Goal: Transaction & Acquisition: Book appointment/travel/reservation

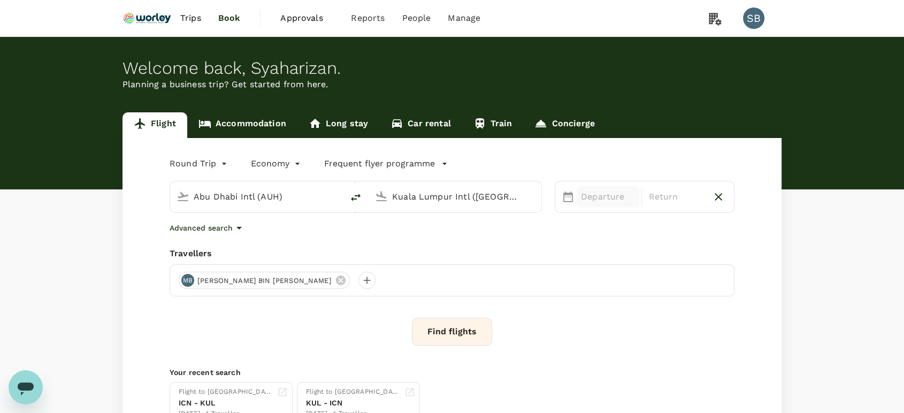
click at [578, 197] on div "Departure" at bounding box center [608, 196] width 63 height 21
click at [727, 310] on div "12" at bounding box center [726, 310] width 20 height 20
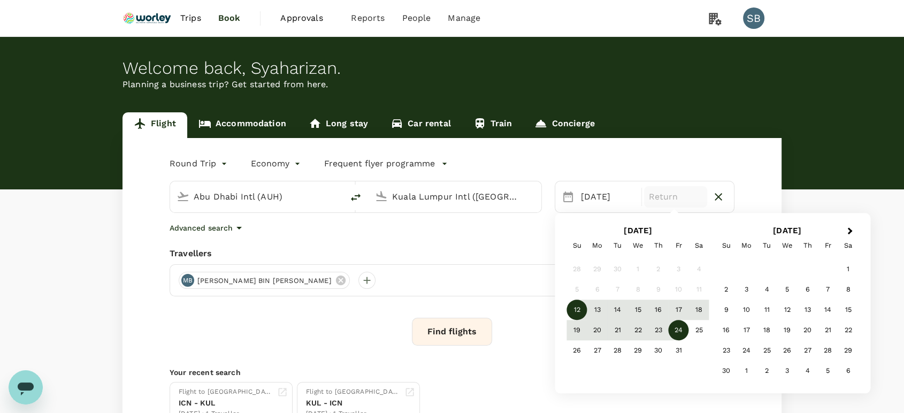
click at [672, 330] on div "24" at bounding box center [678, 330] width 20 height 20
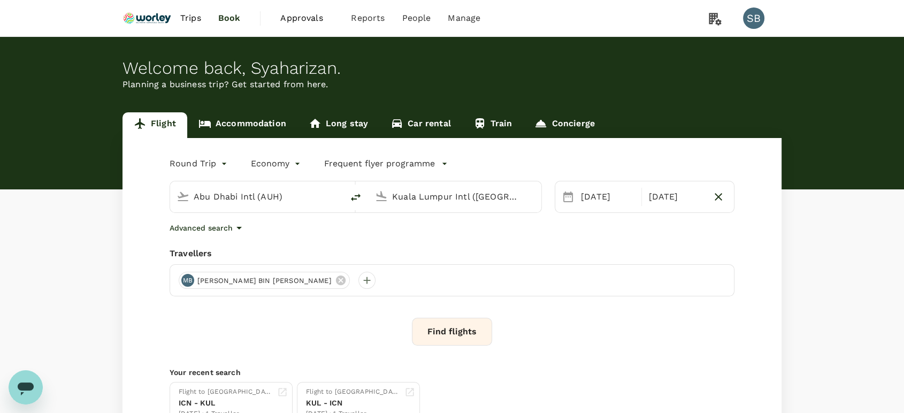
click at [467, 335] on button "Find flights" at bounding box center [452, 332] width 80 height 28
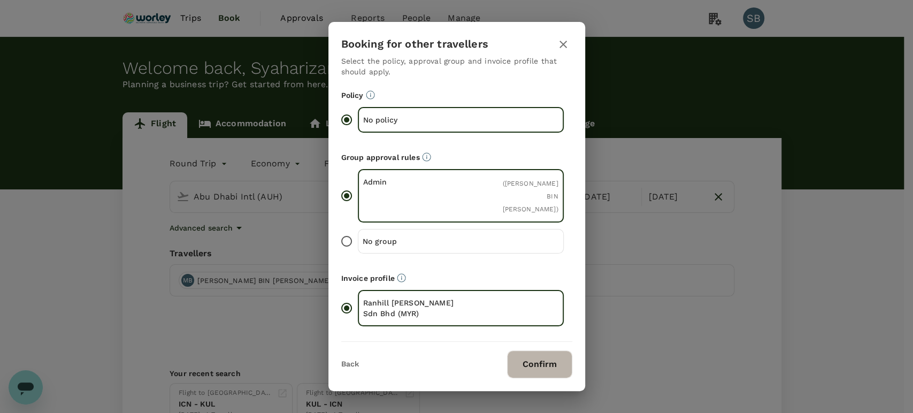
click at [548, 352] on button "Confirm" at bounding box center [539, 364] width 65 height 28
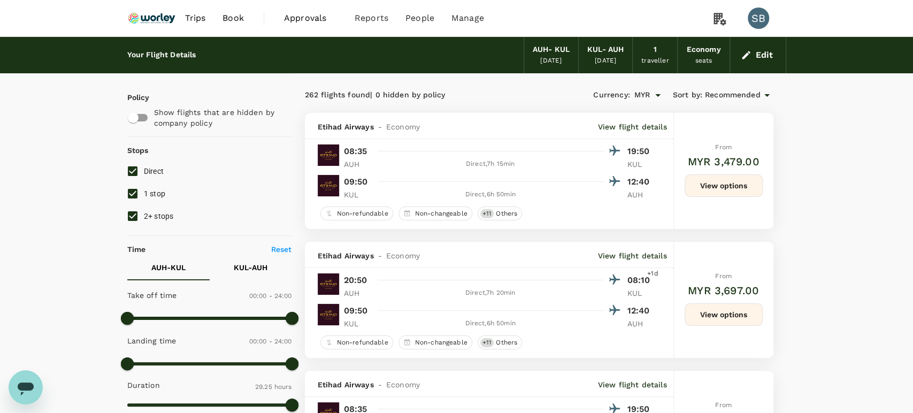
type input "1765"
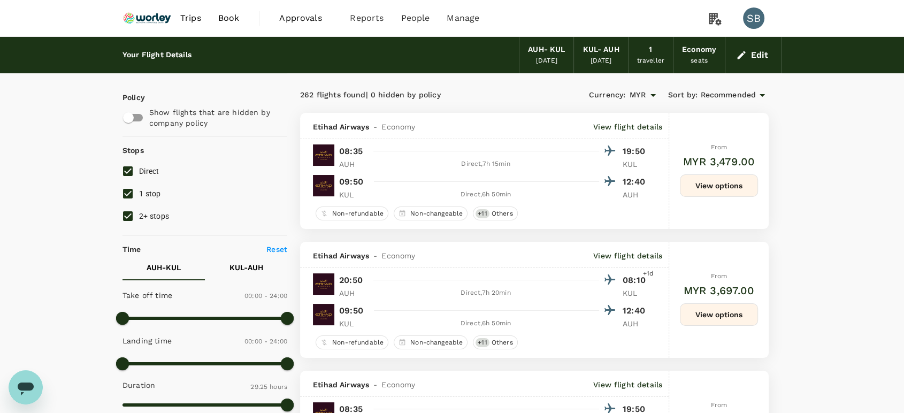
click at [127, 214] on input "2+ stops" at bounding box center [128, 216] width 22 height 22
checkbox input "false"
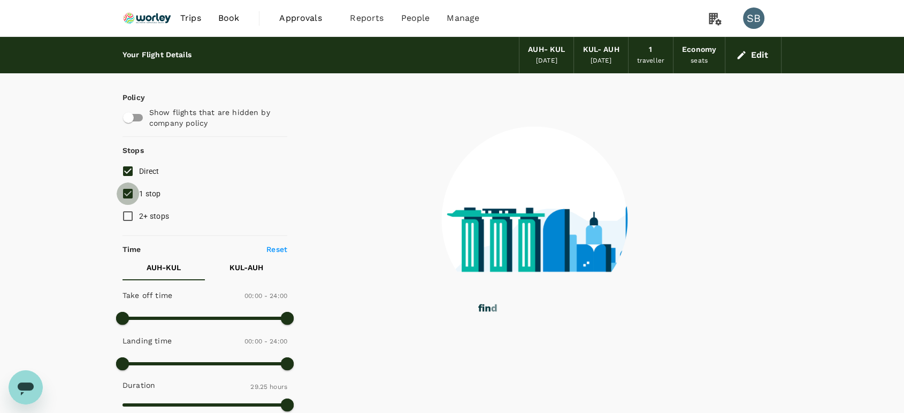
click at [126, 195] on input "1 stop" at bounding box center [128, 193] width 22 height 22
checkbox input "false"
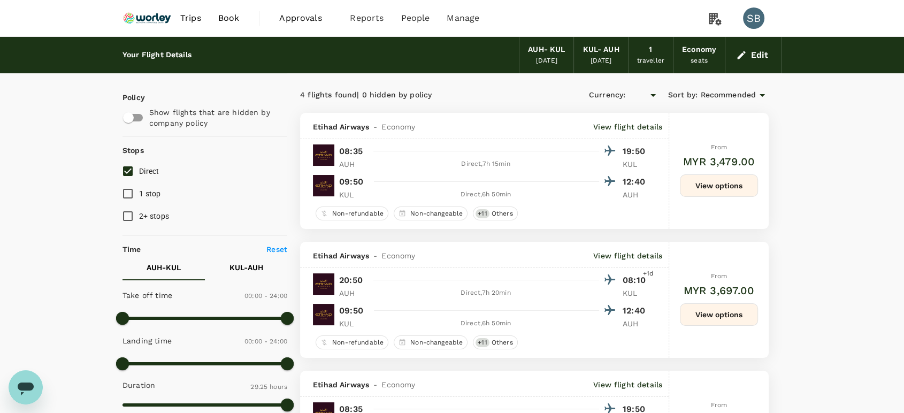
type input "MYR"
click at [727, 182] on button "View options" at bounding box center [719, 185] width 78 height 22
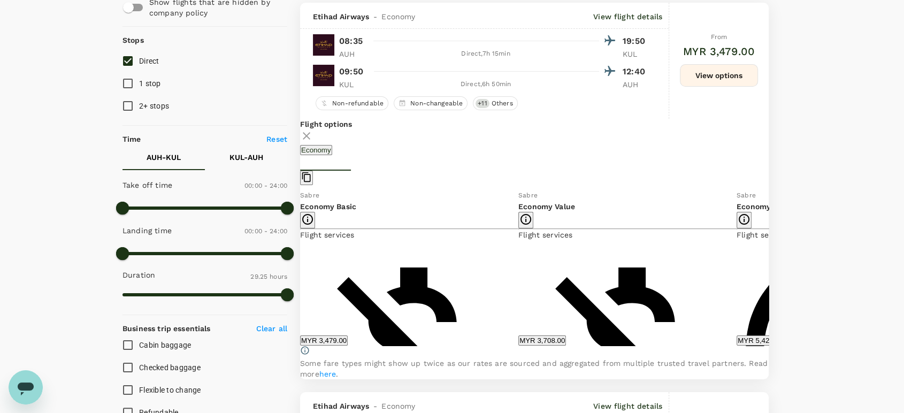
scroll to position [112, 0]
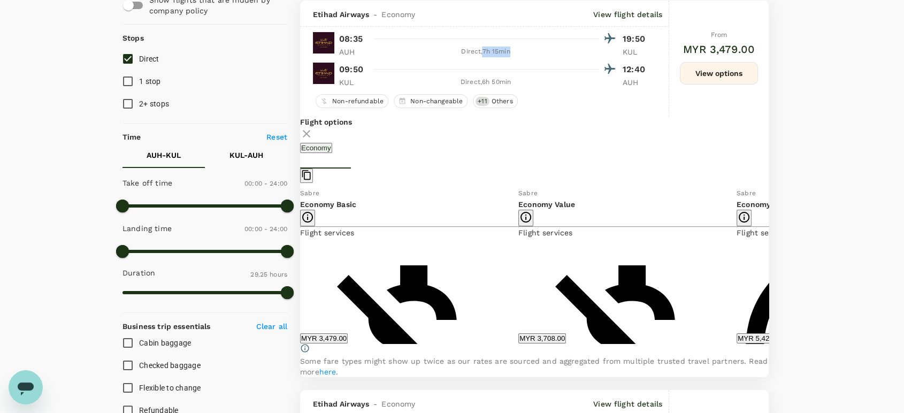
drag, startPoint x: 512, startPoint y: 50, endPoint x: 482, endPoint y: 50, distance: 29.4
click at [482, 50] on div "Direct , 7h 15min" at bounding box center [485, 52] width 227 height 11
copy div "7h 15min"
drag, startPoint x: 516, startPoint y: 80, endPoint x: 481, endPoint y: 81, distance: 34.2
click at [481, 81] on div "Direct , 6h 50min" at bounding box center [485, 82] width 227 height 11
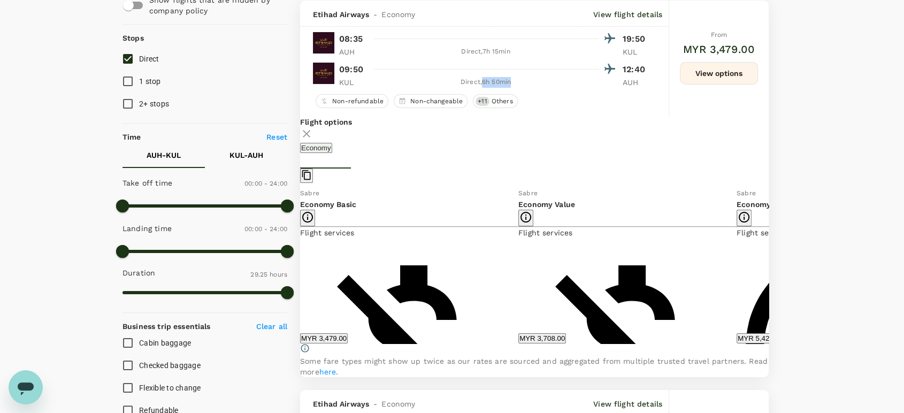
copy div "6h 50min"
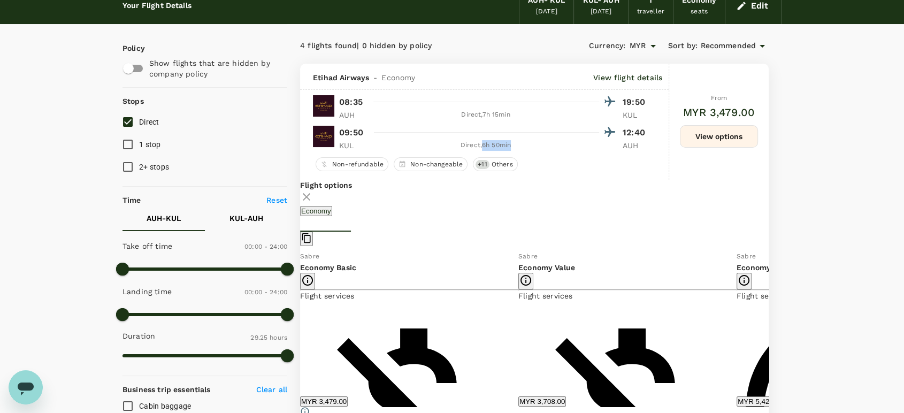
scroll to position [0, 0]
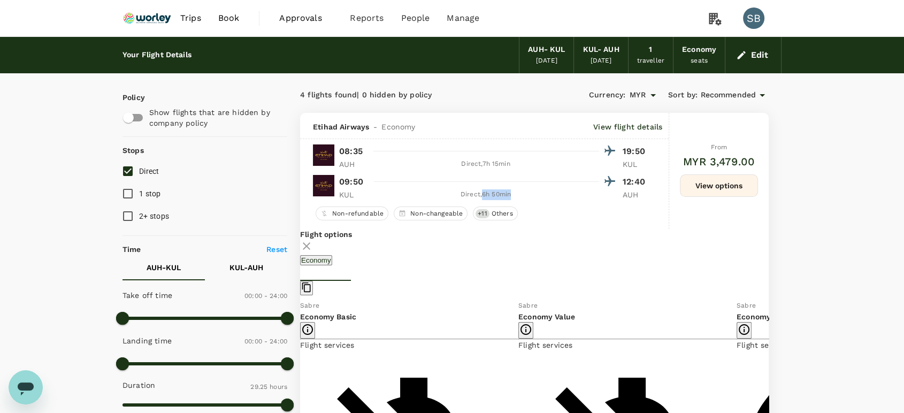
drag, startPoint x: 126, startPoint y: 174, endPoint x: 132, endPoint y: 183, distance: 10.4
click at [126, 174] on input "Direct" at bounding box center [128, 171] width 22 height 22
checkbox input "false"
click at [127, 191] on input "1 stop" at bounding box center [128, 193] width 22 height 22
checkbox input "true"
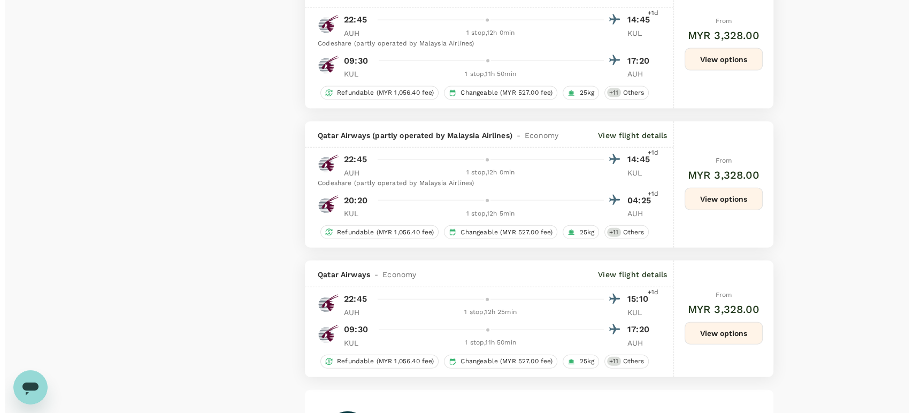
scroll to position [2614, 0]
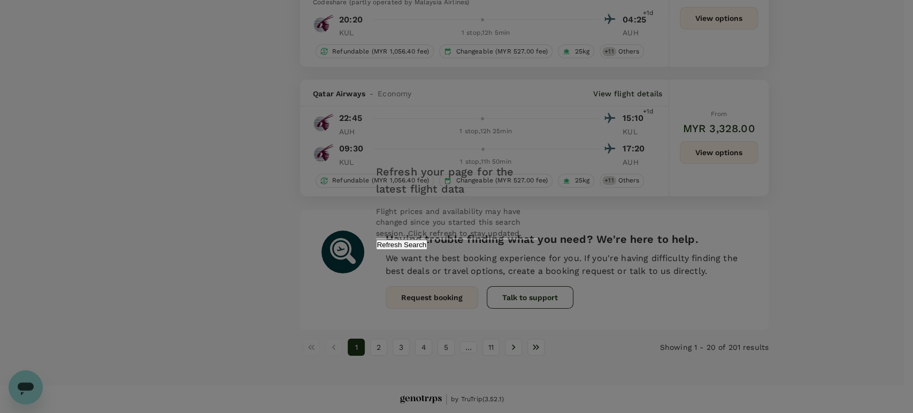
click at [428, 250] on button "Refresh Search" at bounding box center [402, 245] width 52 height 10
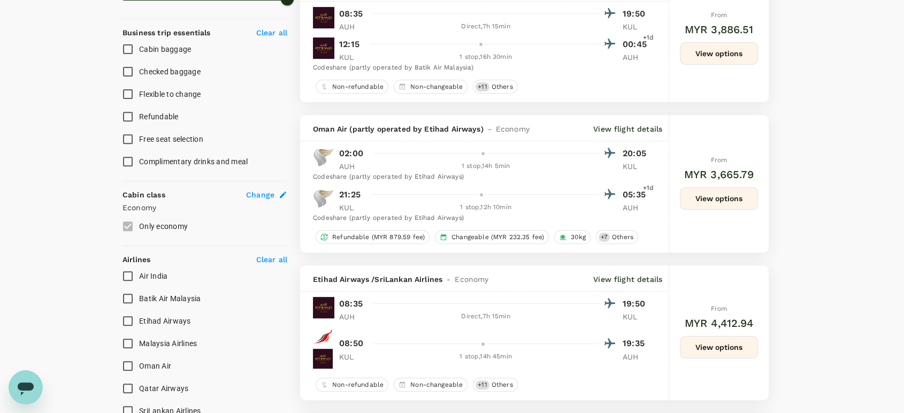
scroll to position [416, 0]
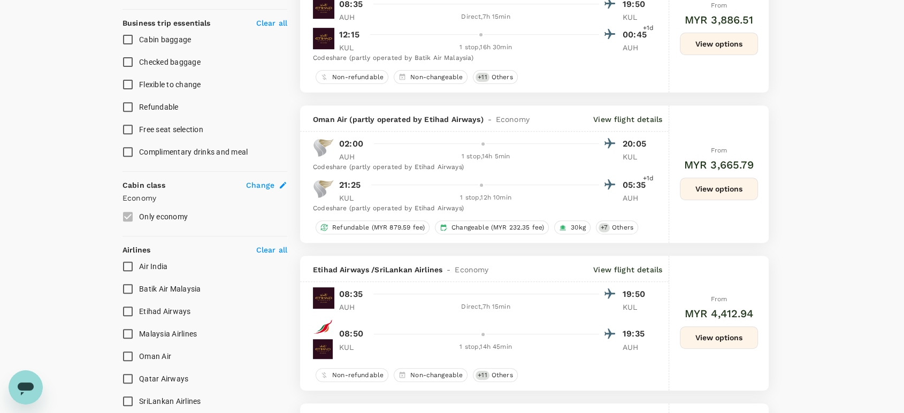
type input "1600"
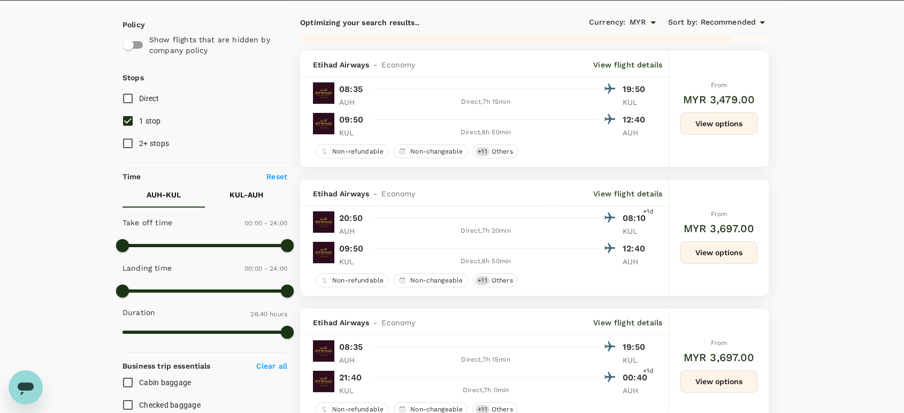
scroll to position [0, 0]
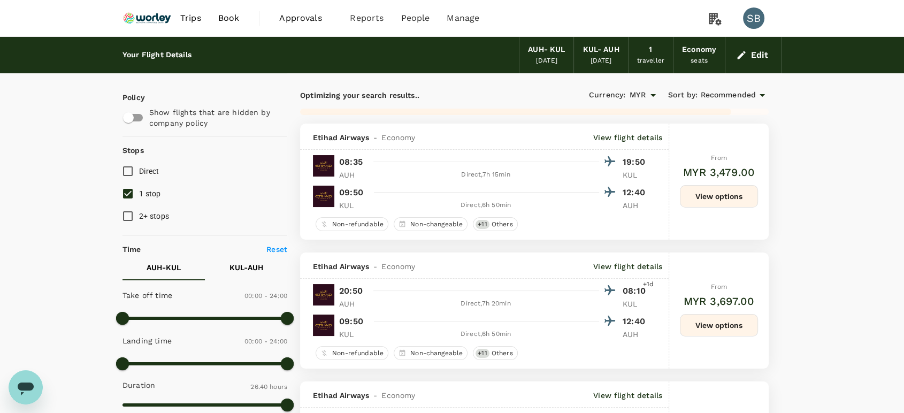
click at [754, 98] on span "Recommended" at bounding box center [728, 95] width 56 height 12
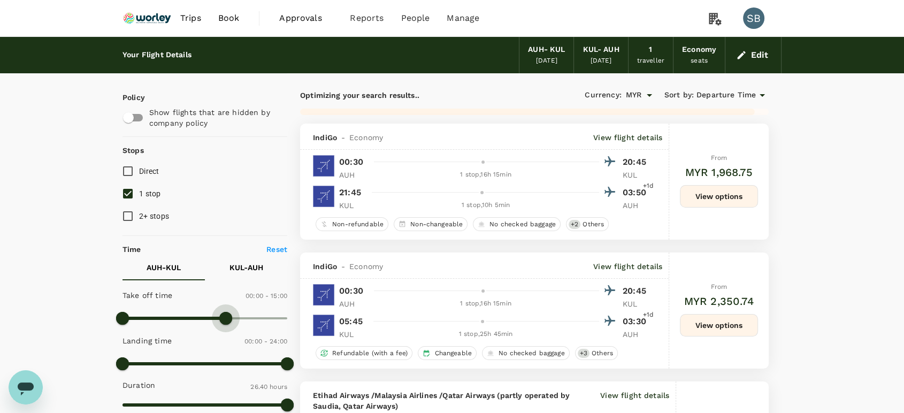
type input "870"
drag, startPoint x: 279, startPoint y: 315, endPoint x: 223, endPoint y: 321, distance: 56.5
click at [223, 321] on span at bounding box center [222, 318] width 13 height 13
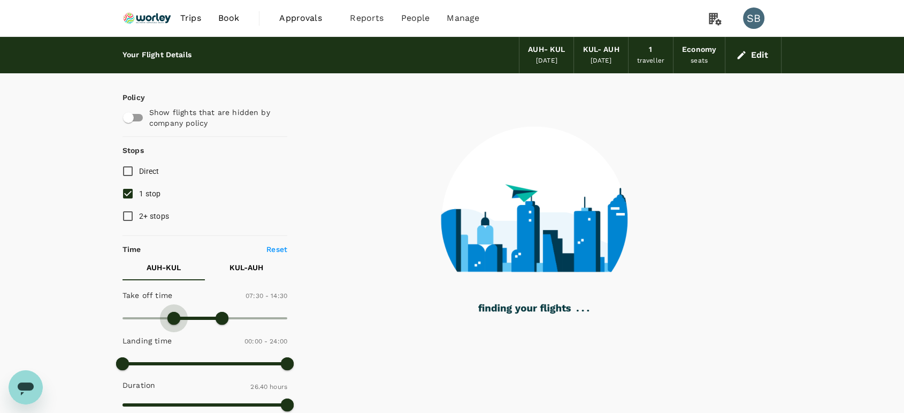
type input "420"
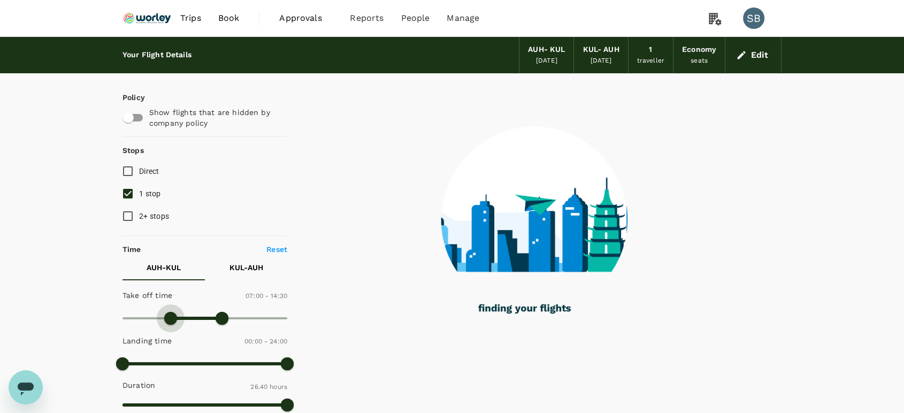
drag, startPoint x: 126, startPoint y: 319, endPoint x: 170, endPoint y: 322, distance: 43.9
click at [170, 322] on span at bounding box center [170, 318] width 13 height 13
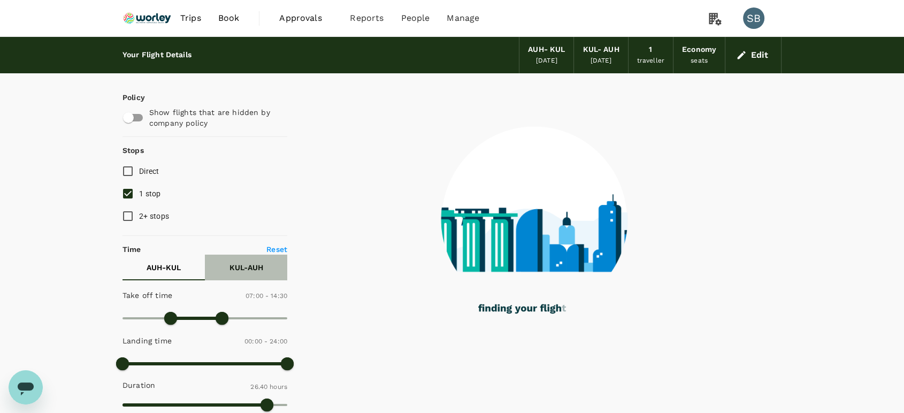
drag, startPoint x: 249, startPoint y: 267, endPoint x: 242, endPoint y: 279, distance: 13.5
click at [249, 268] on p "KUL - AUH" at bounding box center [246, 267] width 34 height 11
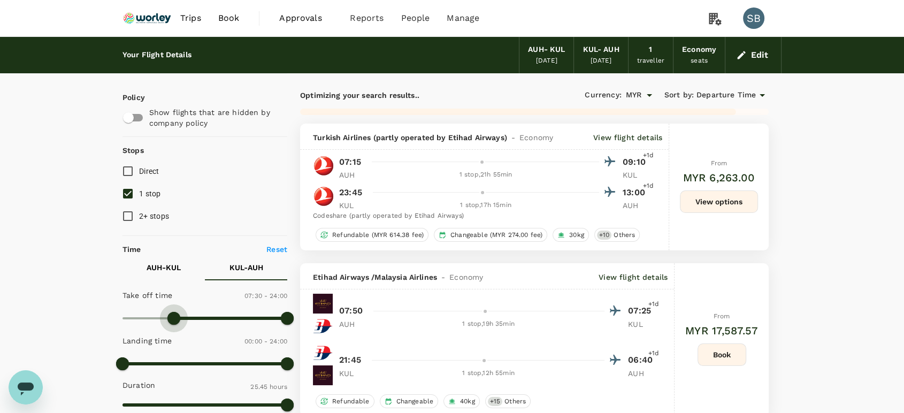
drag, startPoint x: 130, startPoint y: 316, endPoint x: 175, endPoint y: 323, distance: 46.1
click at [175, 323] on span at bounding box center [173, 318] width 13 height 13
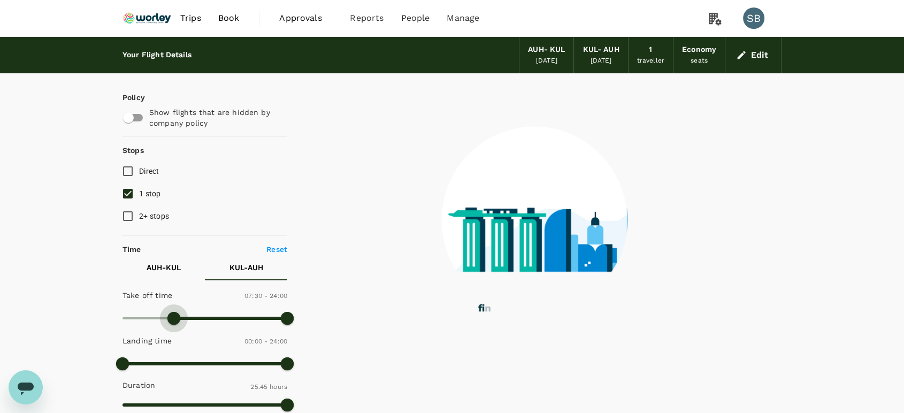
click at [174, 322] on span at bounding box center [173, 318] width 13 height 13
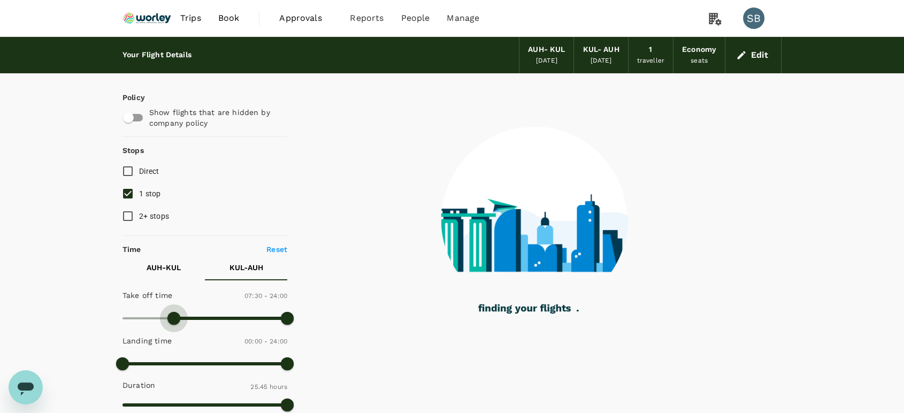
type input "420"
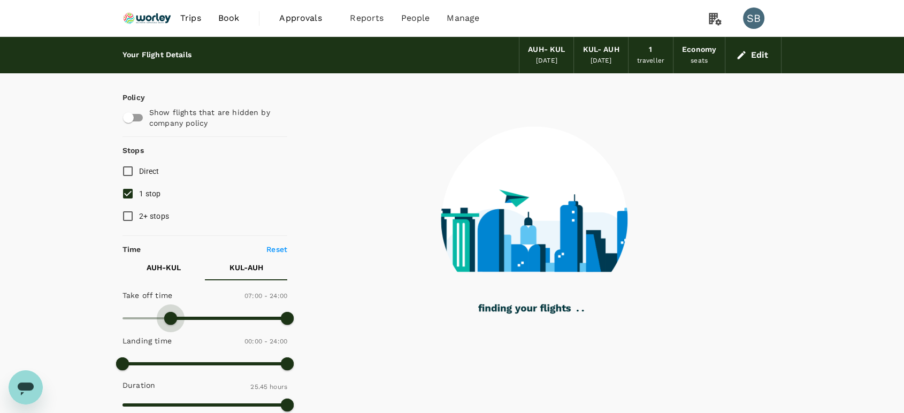
drag, startPoint x: 175, startPoint y: 318, endPoint x: 170, endPoint y: 319, distance: 5.5
click at [170, 319] on span at bounding box center [170, 318] width 13 height 13
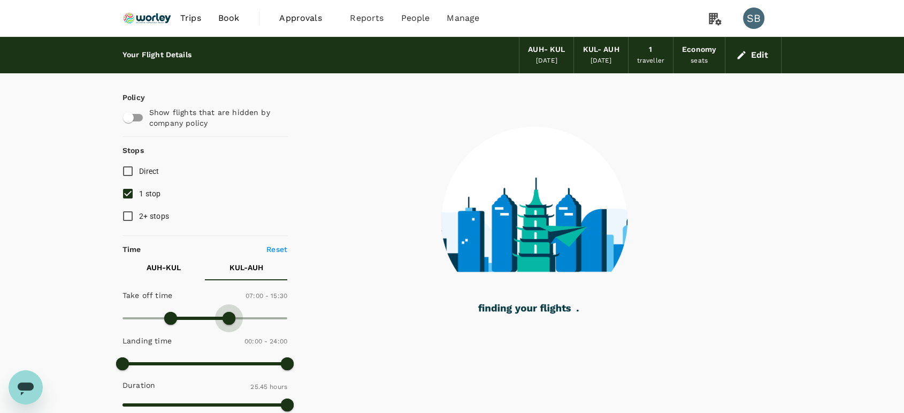
type input "960"
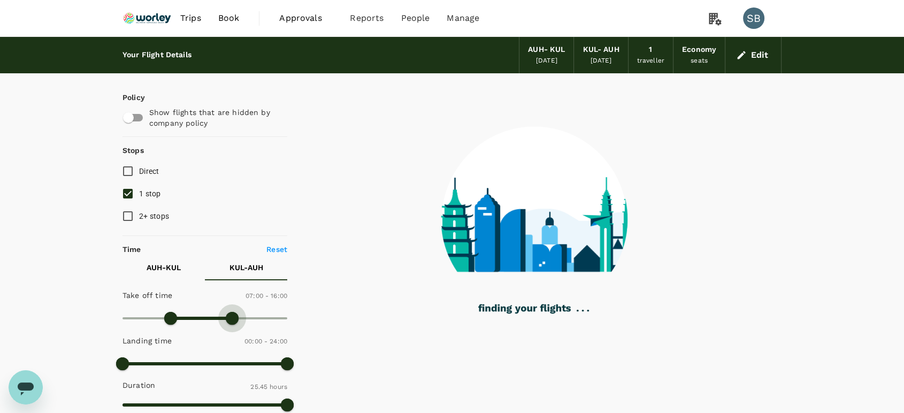
drag, startPoint x: 282, startPoint y: 313, endPoint x: 232, endPoint y: 316, distance: 50.9
click at [232, 316] on span at bounding box center [232, 318] width 13 height 13
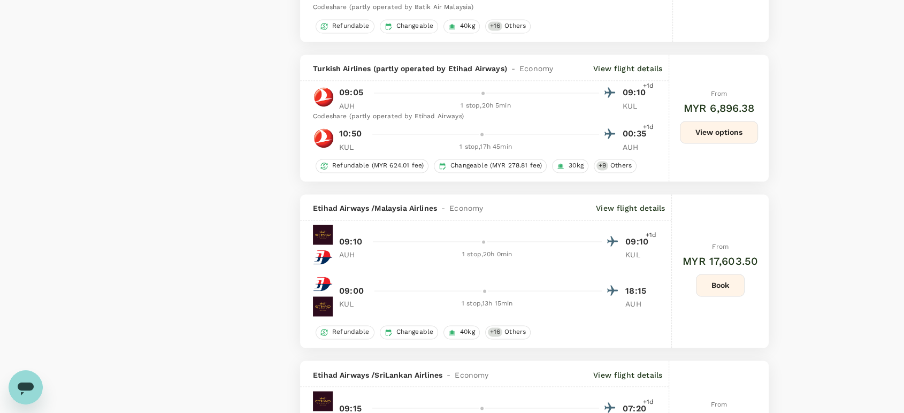
scroll to position [1842, 0]
